Goal: Task Accomplishment & Management: Manage account settings

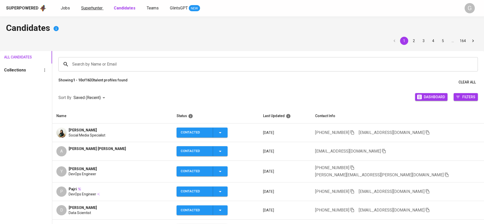
click at [92, 6] on span "Superhunter" at bounding box center [91, 8] width 21 height 5
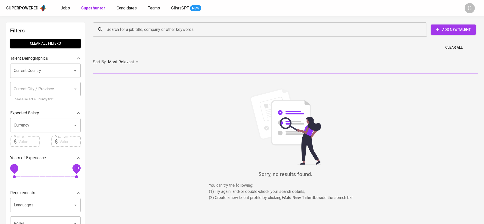
drag, startPoint x: 156, startPoint y: 20, endPoint x: 157, endPoint y: 24, distance: 4.8
click at [156, 20] on div "Search for a job title, company or other keywords Search for a job title, compa…" at bounding box center [284, 29] width 391 height 22
click at [158, 25] on input "Search for a job title, company or other keywords" at bounding box center [260, 30] width 311 height 10
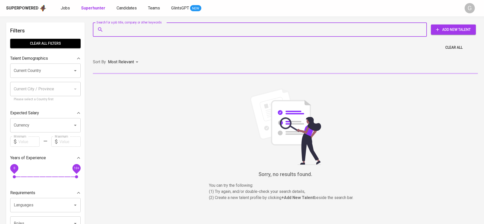
paste input "[DOMAIN_NAME][EMAIL_ADDRESS][DOMAIN_NAME]"
type input "[DOMAIN_NAME][EMAIL_ADDRESS][DOMAIN_NAME]"
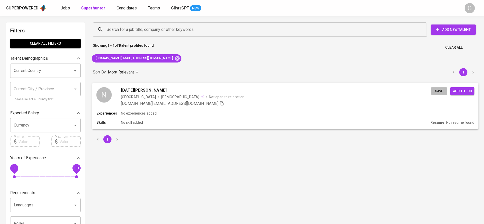
click at [441, 91] on span "Save" at bounding box center [438, 91] width 11 height 6
click at [438, 92] on span "Save" at bounding box center [438, 91] width 11 height 6
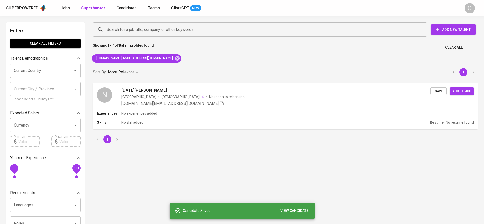
click at [117, 7] on span "Candidates" at bounding box center [127, 8] width 20 height 5
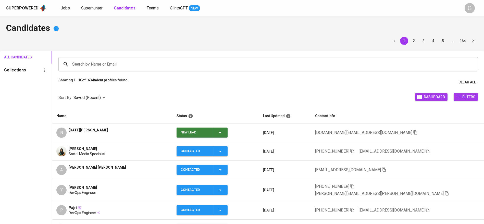
click at [223, 131] on icon "button" at bounding box center [220, 133] width 6 height 6
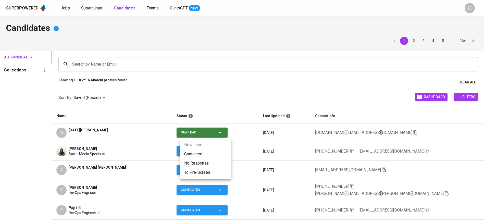
click at [215, 153] on li "Contacted" at bounding box center [205, 153] width 51 height 9
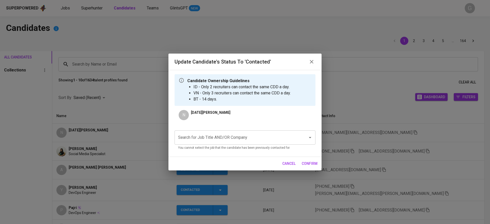
click at [242, 144] on div "Search for Job Title AND/OR Company" at bounding box center [244, 137] width 141 height 14
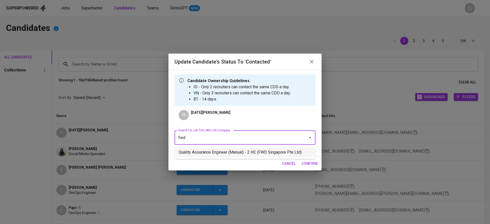
click at [212, 153] on li "Quality Assurance Engineer (Manual) - 2 HC (FWD Singapore Pte Ltd)" at bounding box center [244, 152] width 141 height 9
type input "fwd"
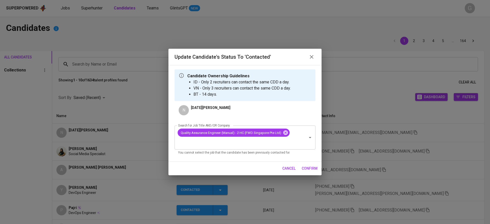
click at [305, 166] on span "confirm" at bounding box center [310, 168] width 16 height 6
